Goal: Check status: Check status

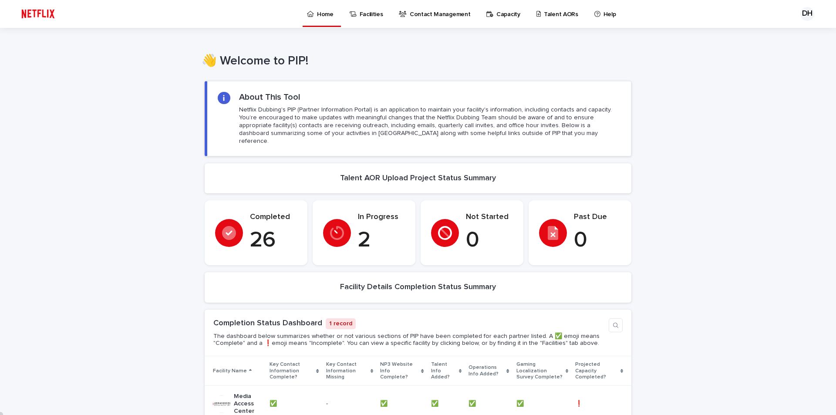
click at [353, 216] on div "In Progress 2" at bounding box center [364, 232] width 82 height 41
click at [362, 234] on p "2" at bounding box center [381, 240] width 47 height 26
click at [427, 12] on p "Contact Management" at bounding box center [440, 9] width 60 height 18
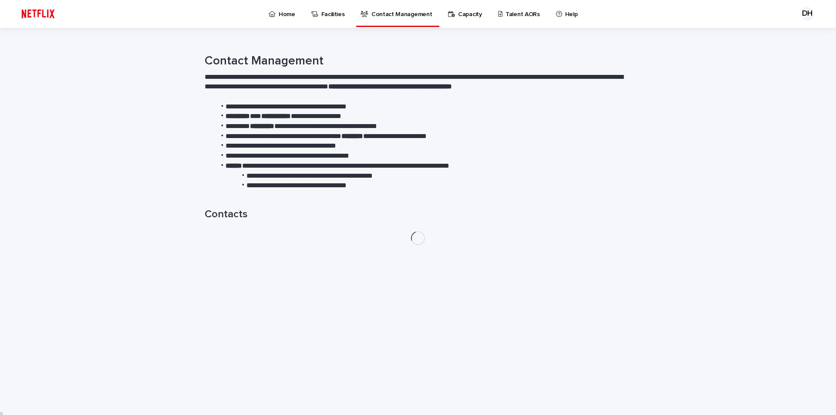
click at [512, 13] on p "Talent AORs" at bounding box center [522, 9] width 34 height 18
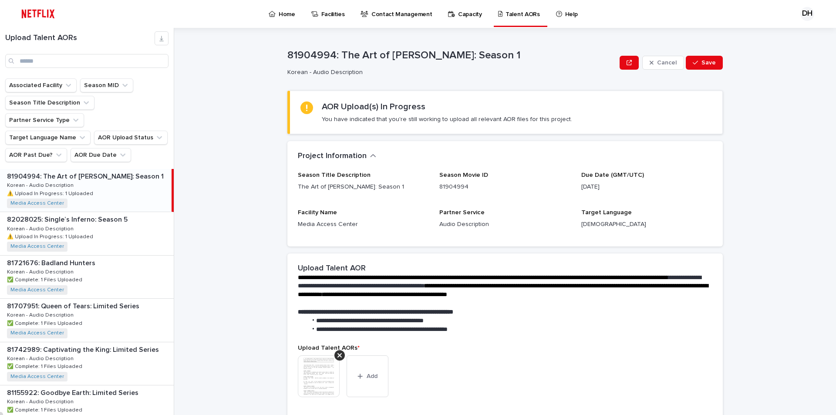
click at [101, 171] on p "81904994: The Art of [PERSON_NAME]: Season 1" at bounding box center [86, 176] width 158 height 10
click at [100, 171] on p "81904994: The Art of [PERSON_NAME]: Season 1" at bounding box center [86, 176] width 158 height 10
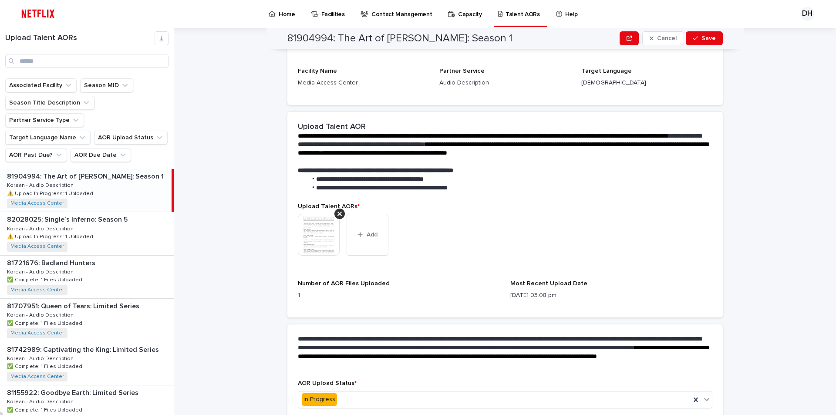
scroll to position [184, 0]
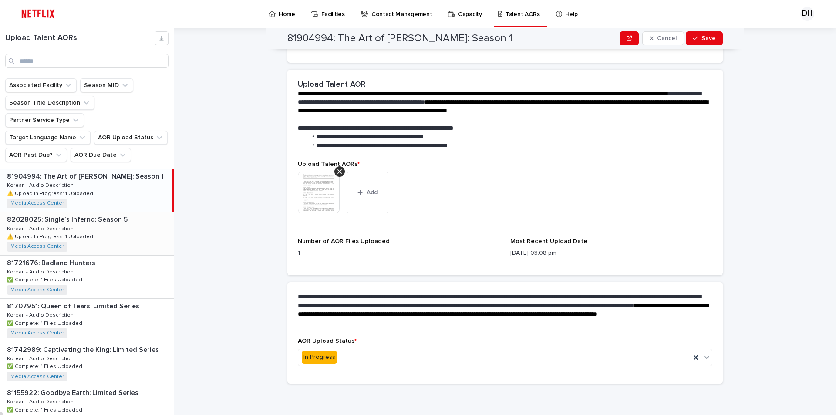
click at [76, 232] on p "⚠️ Upload In Progress: 1 Uploaded" at bounding box center [51, 236] width 88 height 8
click at [100, 171] on p "81904994: The Art of [PERSON_NAME]: Season 1" at bounding box center [86, 176] width 158 height 10
